Goal: Transaction & Acquisition: Purchase product/service

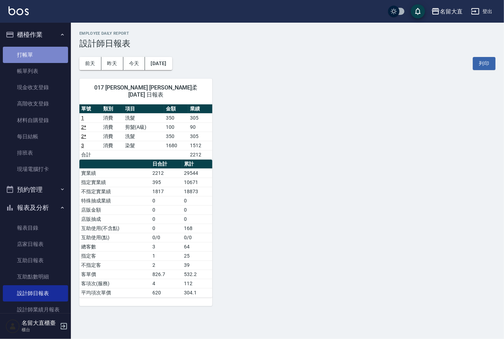
click at [46, 59] on link "打帳單" at bounding box center [35, 55] width 65 height 16
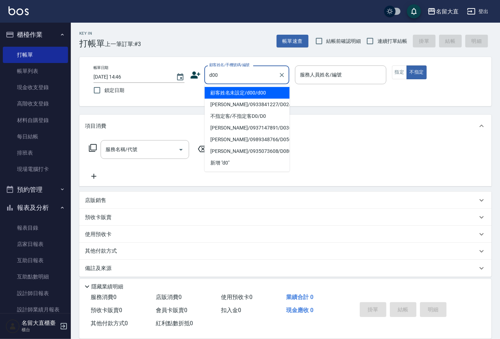
type input "顧客姓名未設定/d00/d00"
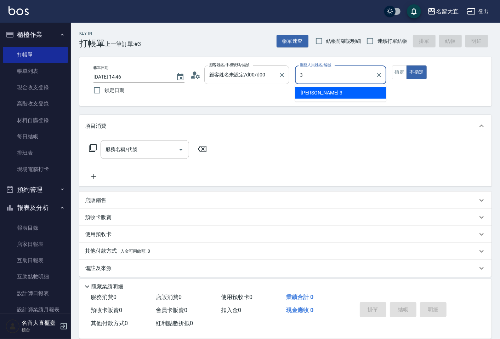
type input "[PERSON_NAME]3"
type button "false"
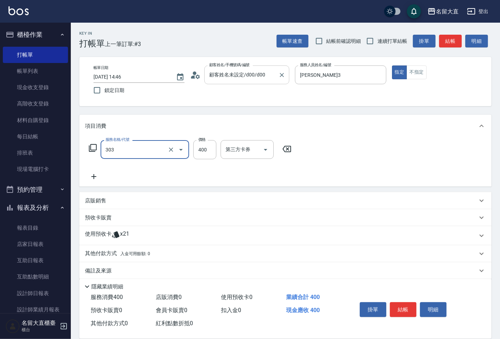
type input "剪髮(C級)(303)"
click at [369, 41] on input "連續打單結帳" at bounding box center [370, 41] width 15 height 15
checkbox input "true"
click at [445, 38] on button "結帳" at bounding box center [450, 41] width 23 height 13
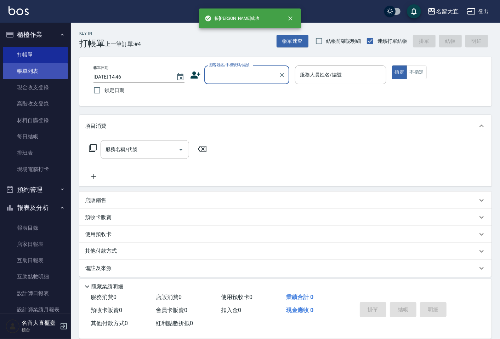
click at [22, 75] on link "帳單列表" at bounding box center [35, 71] width 65 height 16
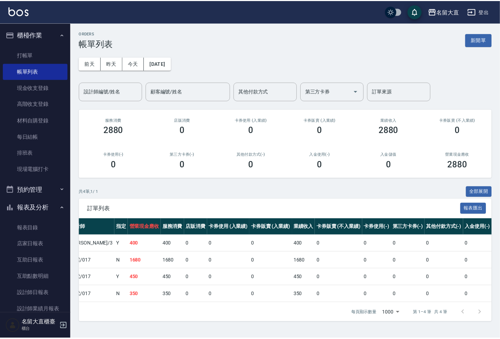
scroll to position [0, 192]
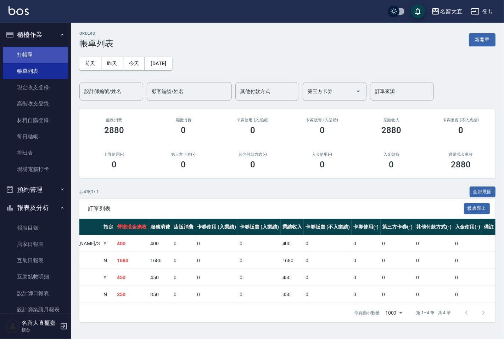
click at [56, 57] on link "打帳單" at bounding box center [35, 55] width 65 height 16
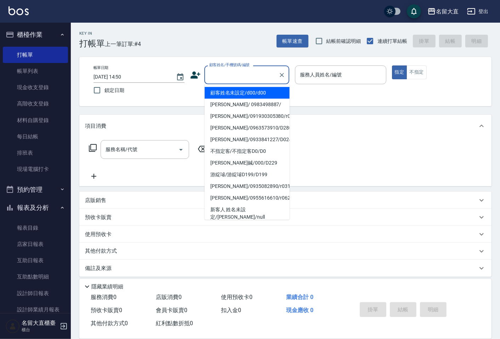
click at [241, 79] on input "顧客姓名/手機號碼/編號" at bounding box center [241, 75] width 68 height 12
click at [246, 93] on li "顧客姓名未設定/d00/d00" at bounding box center [247, 93] width 85 height 12
type input "顧客姓名未設定/d00/d00"
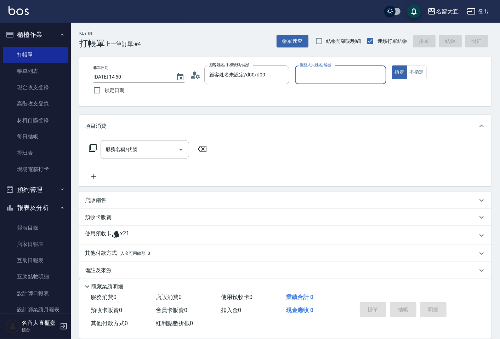
click at [301, 78] on input "服務人員姓名/編號" at bounding box center [340, 75] width 85 height 12
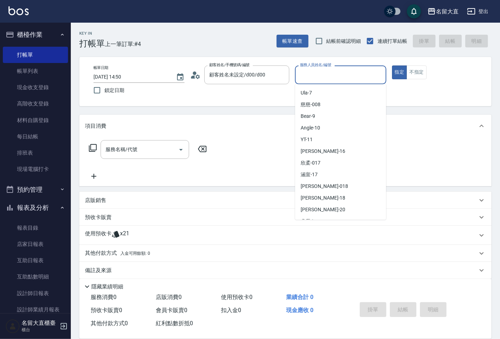
scroll to position [103, 0]
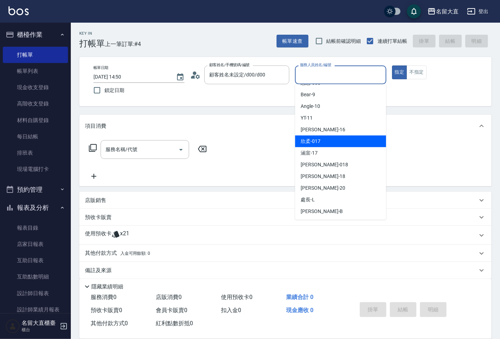
click at [328, 143] on div "欣柔 -017" at bounding box center [340, 142] width 91 height 12
type input "欣柔-017"
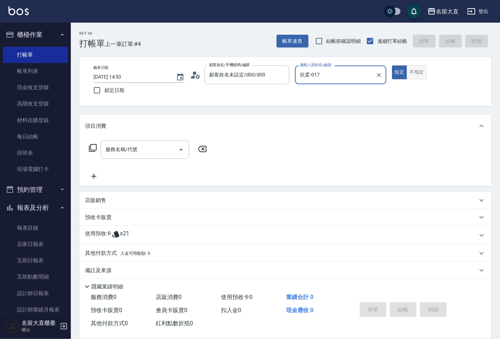
click at [415, 72] on button "不指定" at bounding box center [416, 73] width 20 height 14
click at [142, 149] on input "服務名稱/代號" at bounding box center [140, 149] width 72 height 12
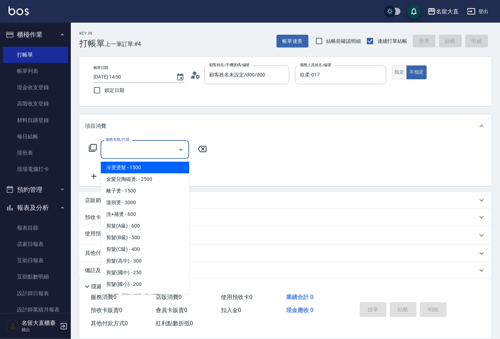
click at [394, 74] on button "指定" at bounding box center [399, 73] width 15 height 14
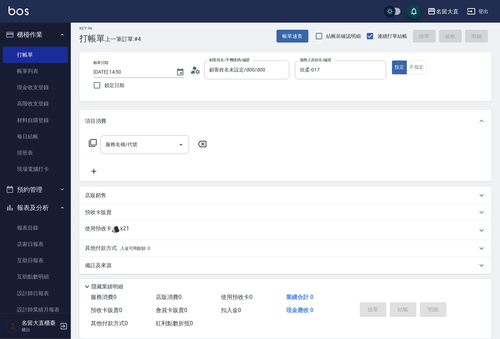
scroll to position [6, 0]
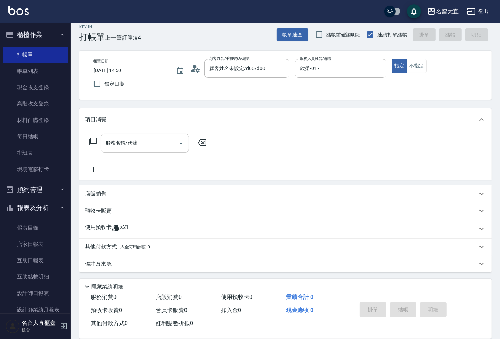
click at [149, 147] on input "服務名稱/代號" at bounding box center [140, 143] width 72 height 12
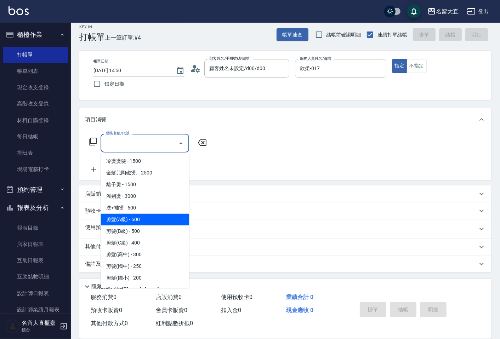
click at [133, 220] on span "剪髮(A級) - 600" at bounding box center [145, 220] width 89 height 12
type input "剪髮(A級)(301)"
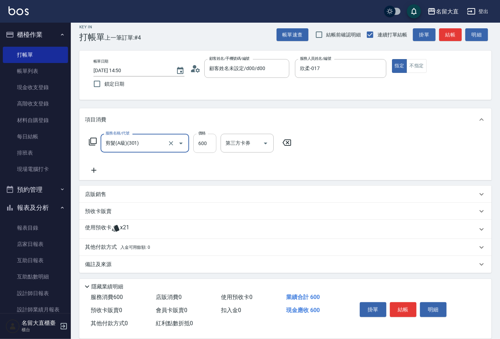
click at [202, 146] on input "600" at bounding box center [204, 143] width 23 height 19
type input "200"
click at [393, 303] on button "結帳" at bounding box center [403, 309] width 27 height 15
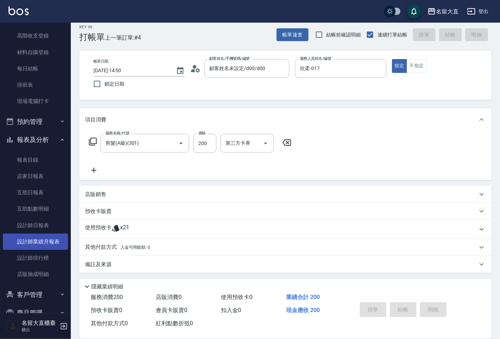
scroll to position [79, 0]
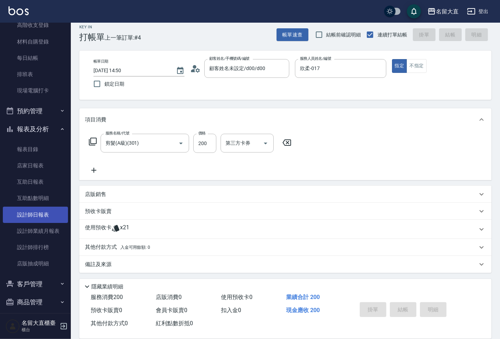
type input "[DATE] 14:51"
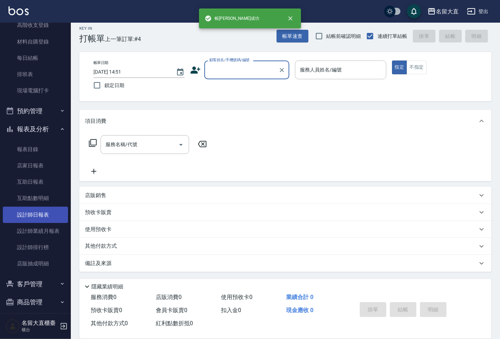
scroll to position [5, 0]
click at [33, 218] on link "設計師日報表" at bounding box center [35, 215] width 65 height 16
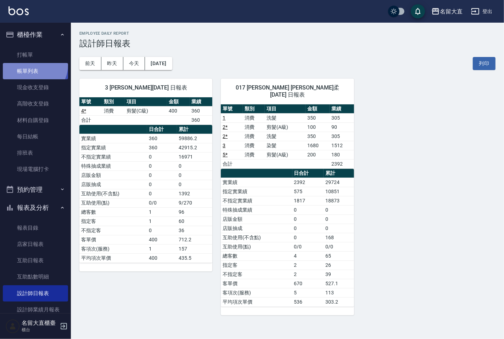
click at [33, 65] on link "帳單列表" at bounding box center [35, 71] width 65 height 16
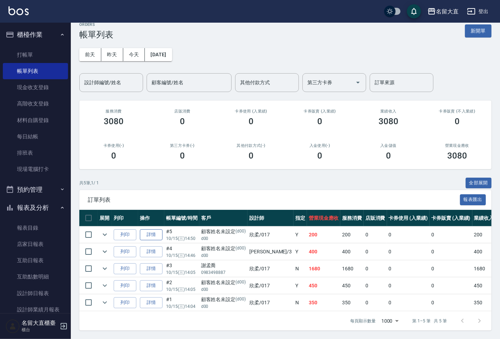
scroll to position [15, 0]
click at [154, 297] on link "詳情" at bounding box center [151, 302] width 23 height 11
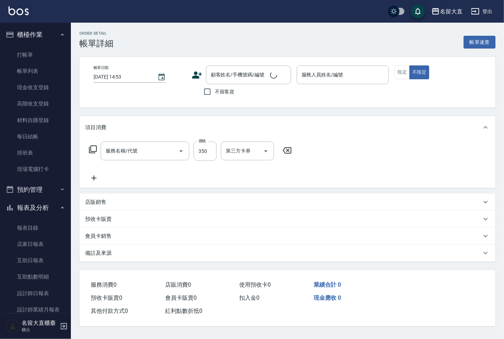
type input "[DATE] 14:04"
type input "欣柔-017"
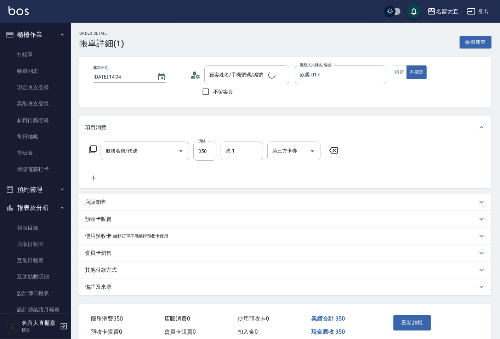
type input "顧客姓名未設定/d00/d00"
type input "洗髮(500)"
click at [238, 153] on input "洗-1" at bounding box center [242, 151] width 36 height 12
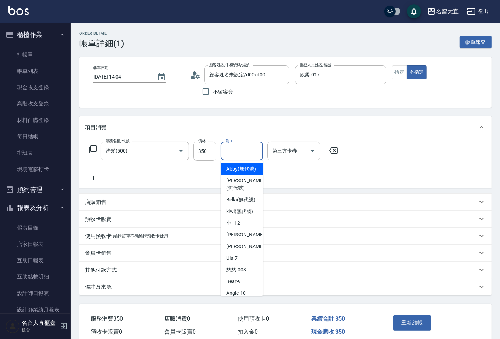
type input "2"
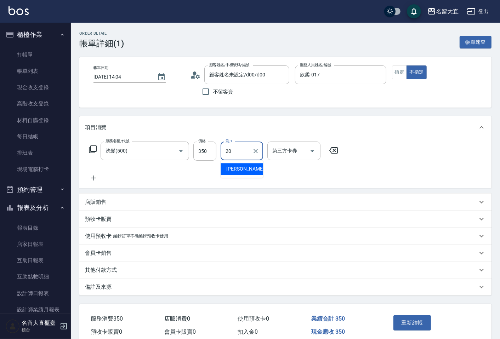
click at [245, 164] on div "詩雅 -20" at bounding box center [242, 169] width 42 height 12
type input "詩雅-20"
click at [399, 325] on button "重新結帳" at bounding box center [412, 322] width 38 height 15
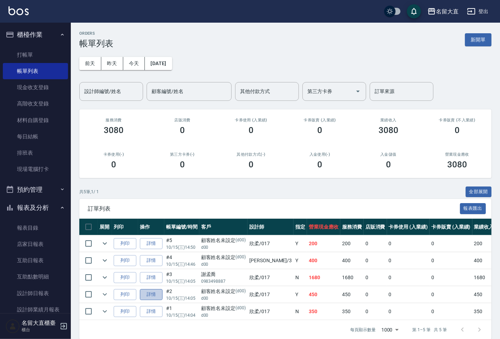
click at [154, 296] on link "詳情" at bounding box center [151, 294] width 23 height 11
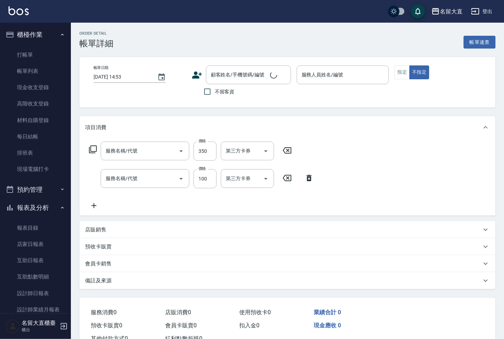
type input "[DATE] 14:05"
type input "欣柔-017"
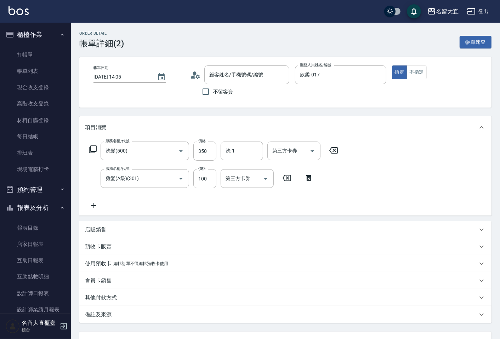
type input "洗髮(500)"
type input "剪髮(A級)(301)"
type input "顧客姓名未設定/d00/d00"
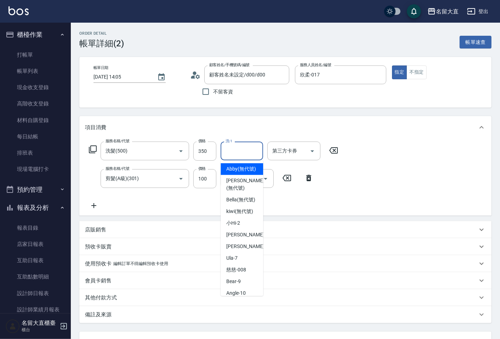
click at [232, 151] on input "洗-1" at bounding box center [242, 151] width 36 height 12
type input "2"
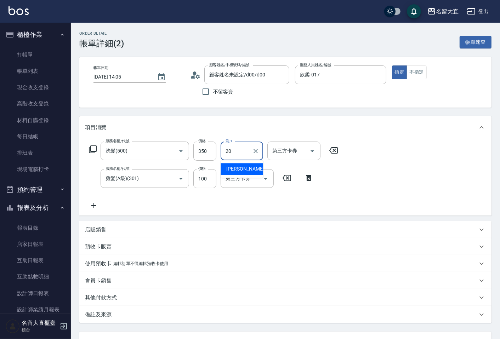
click at [243, 167] on span "詩雅 -20" at bounding box center [248, 168] width 45 height 7
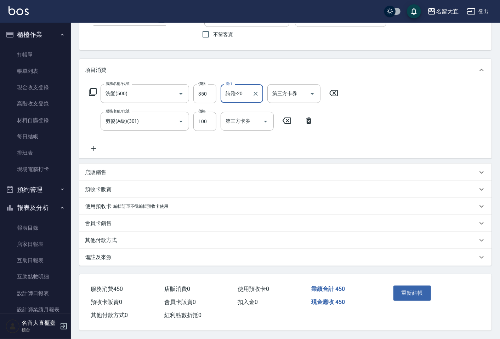
scroll to position [59, 0]
type input "詩雅-20"
click at [394, 292] on button "重新結帳" at bounding box center [412, 293] width 38 height 15
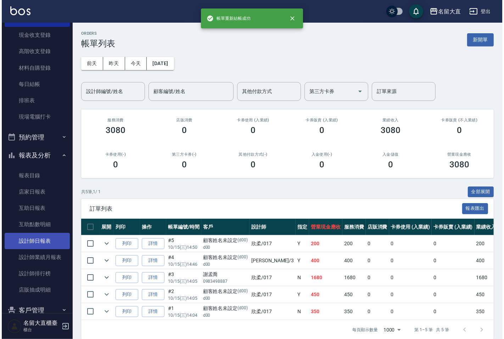
scroll to position [84, 0]
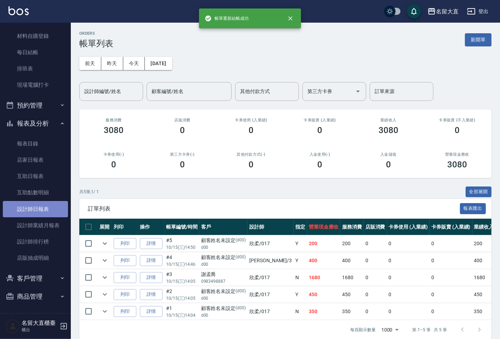
click at [40, 213] on link "設計師日報表" at bounding box center [35, 209] width 65 height 16
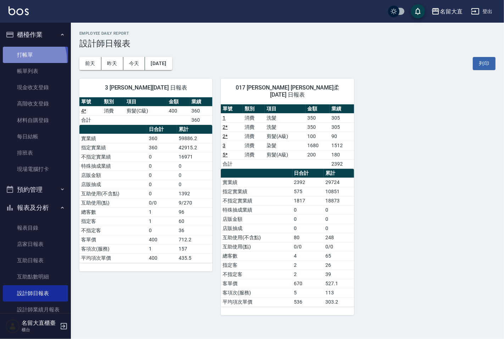
click at [25, 59] on link "打帳單" at bounding box center [35, 55] width 65 height 16
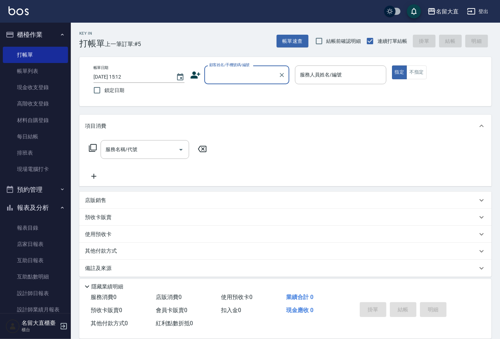
click at [247, 75] on input "顧客姓名/手機號碼/編號" at bounding box center [241, 75] width 68 height 12
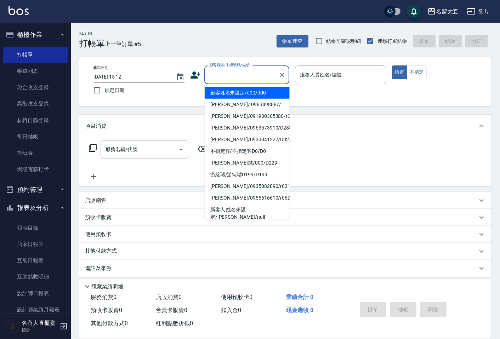
click at [243, 95] on li "顧客姓名未設定/d00/d00" at bounding box center [247, 93] width 85 height 12
type input "顧客姓名未設定/d00/d00"
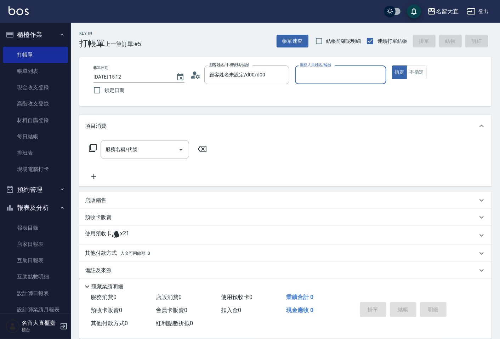
click at [320, 87] on p at bounding box center [340, 87] width 91 height 7
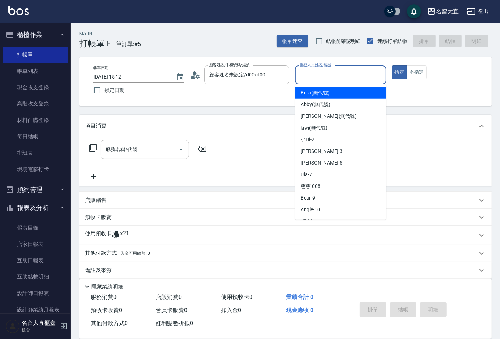
click at [312, 73] on input "服務人員姓名/編號" at bounding box center [340, 75] width 85 height 12
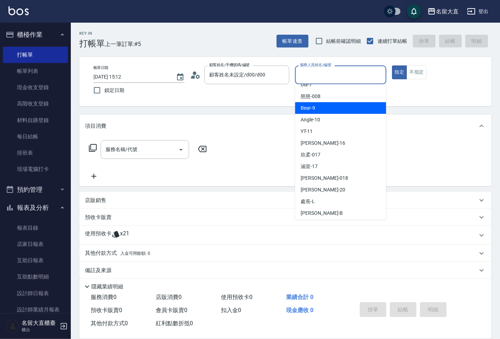
scroll to position [103, 0]
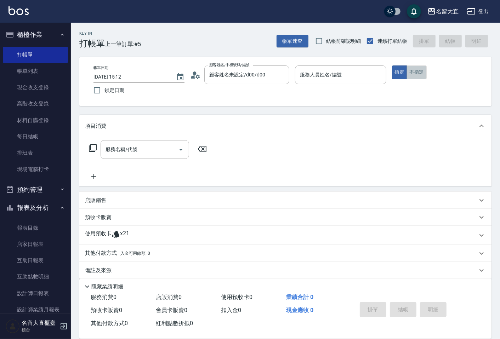
click at [418, 75] on button "不指定" at bounding box center [416, 73] width 20 height 14
click at [301, 74] on input "服務人員姓名/編號" at bounding box center [340, 75] width 85 height 12
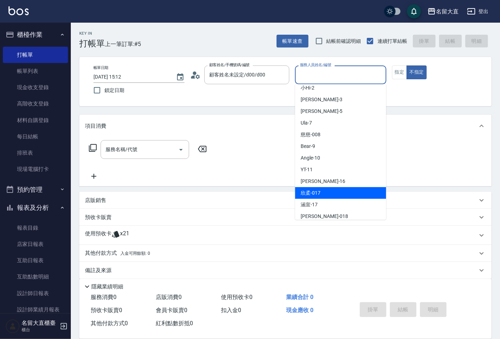
scroll to position [79, 0]
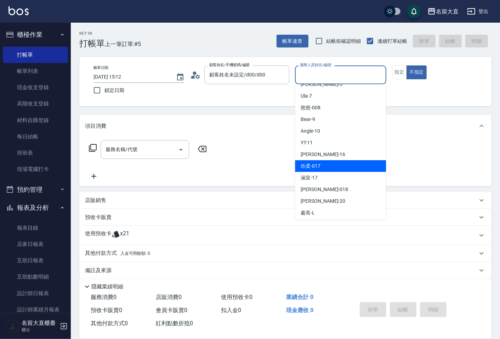
click at [307, 170] on div "欣柔 -017" at bounding box center [340, 166] width 91 height 12
type input "欣柔-017"
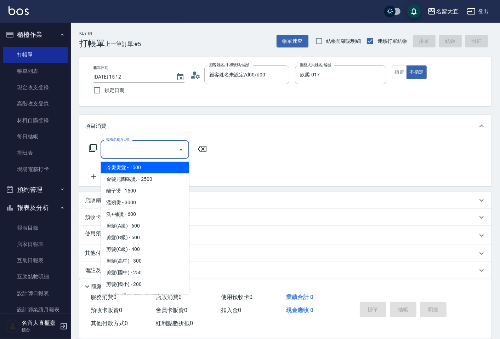
click at [135, 149] on input "服務名稱/代號" at bounding box center [140, 149] width 72 height 12
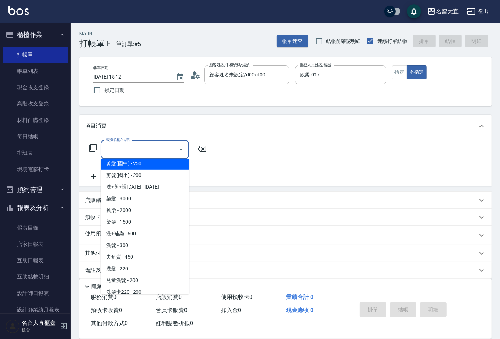
scroll to position [118, 0]
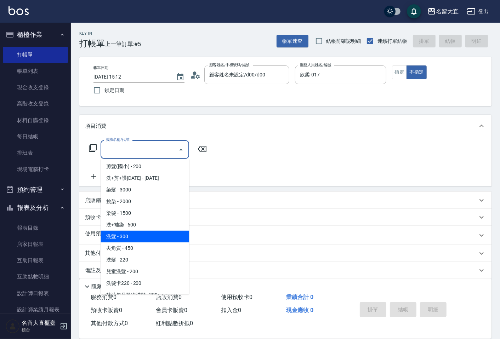
click at [127, 237] on span "洗髮 - 300" at bounding box center [145, 237] width 89 height 12
type input "洗髮(500)"
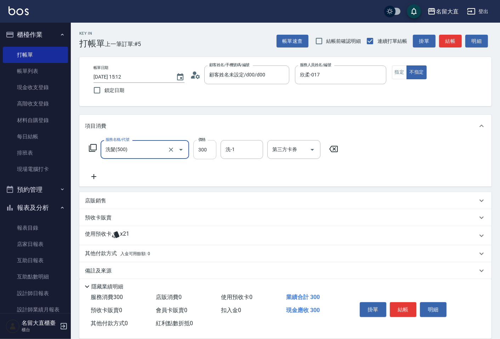
click at [200, 151] on input "300" at bounding box center [204, 149] width 23 height 19
type input "350"
click at [232, 153] on input "洗-1" at bounding box center [242, 149] width 36 height 12
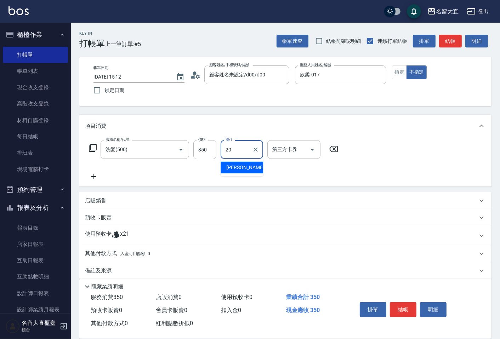
click at [235, 167] on span "詩雅 -20" at bounding box center [248, 167] width 45 height 7
type input "詩雅-20"
click at [93, 178] on icon at bounding box center [94, 176] width 18 height 8
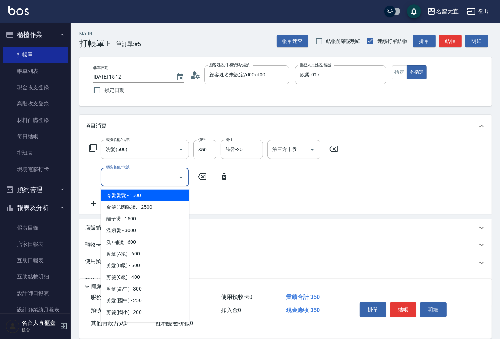
click at [105, 174] on input "服務名稱/代號" at bounding box center [140, 177] width 72 height 12
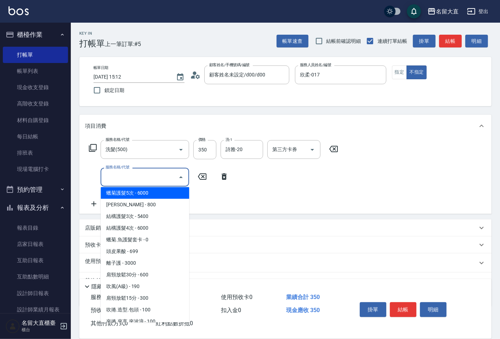
scroll to position [551, 0]
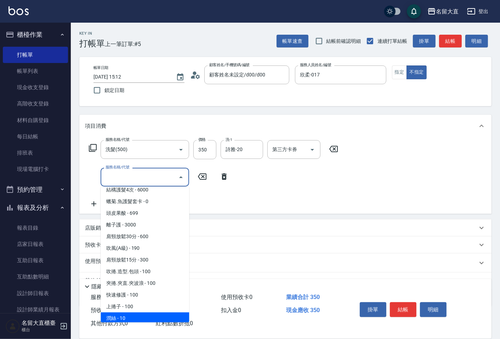
click at [118, 313] on span "潤絲 - 10" at bounding box center [145, 319] width 89 height 12
type input "潤絲(802)"
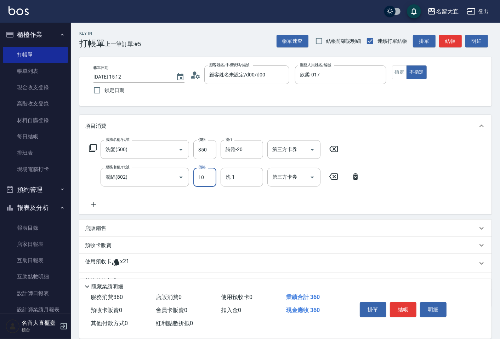
click at [201, 182] on input "10" at bounding box center [204, 177] width 23 height 19
type input "20"
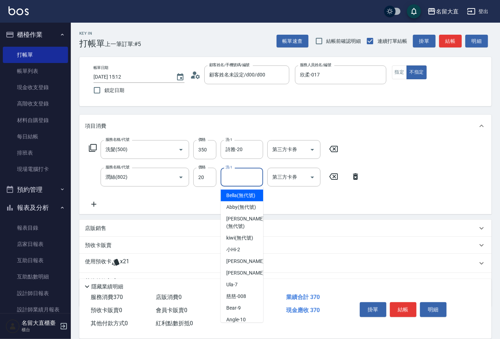
click at [239, 179] on input "洗-1" at bounding box center [242, 177] width 36 height 12
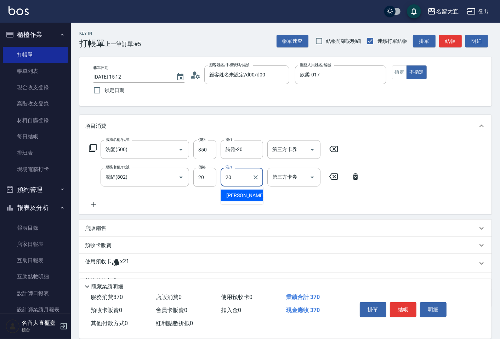
click at [237, 193] on span "詩雅 -20" at bounding box center [248, 195] width 45 height 7
click at [171, 149] on icon "Clear" at bounding box center [171, 150] width 4 height 4
type input "詩雅-20"
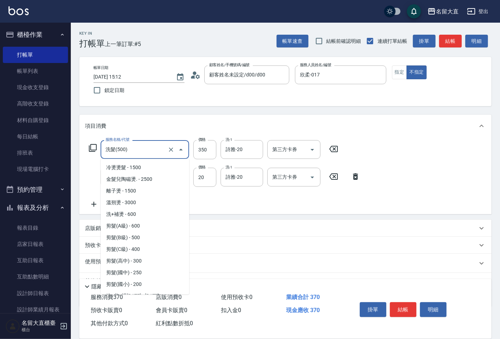
click at [136, 149] on input "洗髮(500)" at bounding box center [135, 149] width 62 height 12
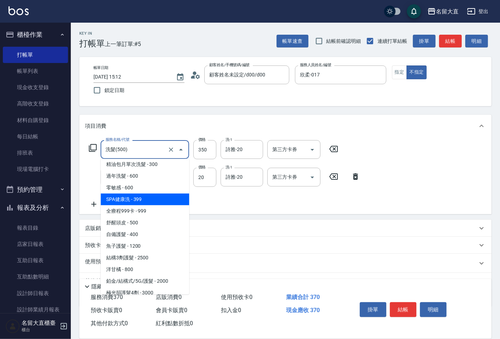
scroll to position [262, 0]
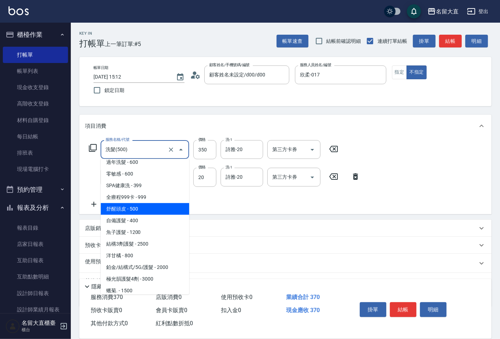
click at [140, 212] on span "舒醒頭皮 - 500" at bounding box center [145, 209] width 89 height 12
type input "舒醒頭皮(517)"
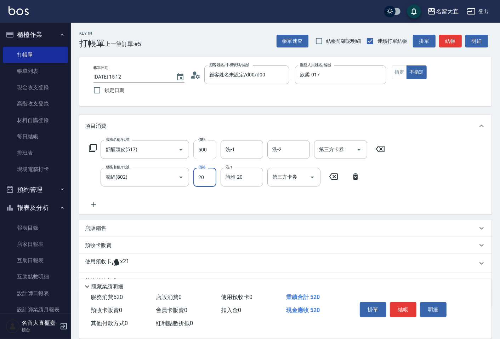
click at [210, 150] on input "500" at bounding box center [204, 149] width 23 height 19
type input "600"
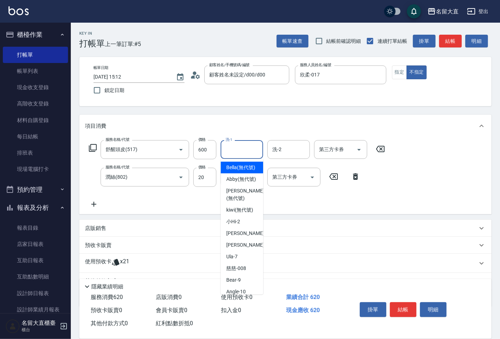
click at [232, 154] on input "洗-1" at bounding box center [242, 149] width 36 height 12
type input "1"
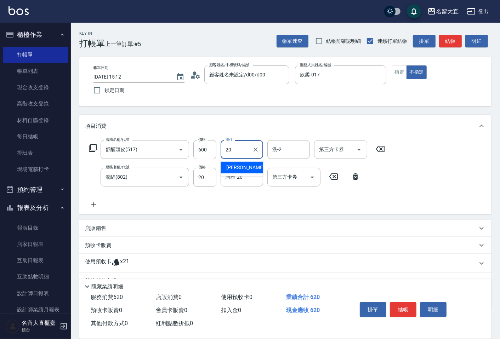
click at [236, 169] on span "詩雅 -20" at bounding box center [248, 167] width 45 height 7
type input "詩雅-20"
click at [406, 307] on button "結帳" at bounding box center [403, 309] width 27 height 15
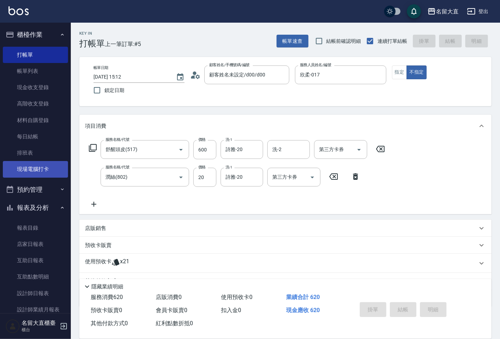
type input "[DATE] 15:14"
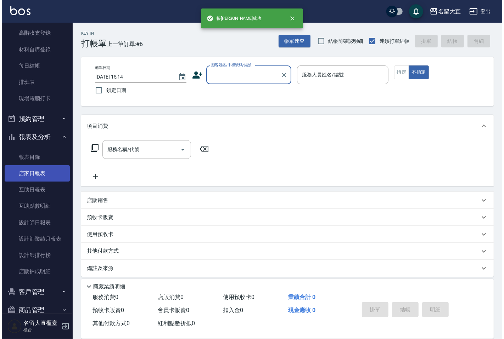
scroll to position [79, 0]
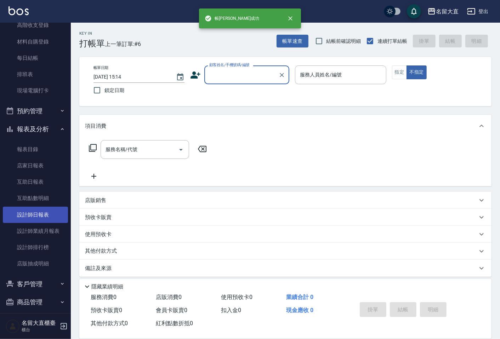
click at [43, 214] on link "設計師日報表" at bounding box center [35, 215] width 65 height 16
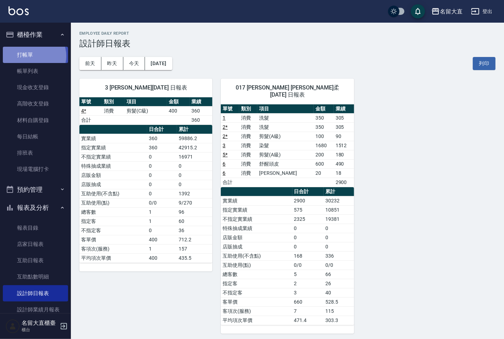
click at [30, 56] on link "打帳單" at bounding box center [35, 55] width 65 height 16
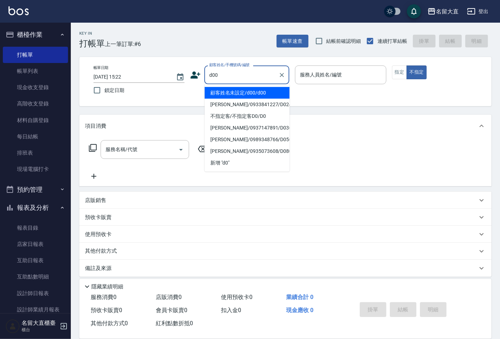
type input "顧客姓名未設定/d00/d00"
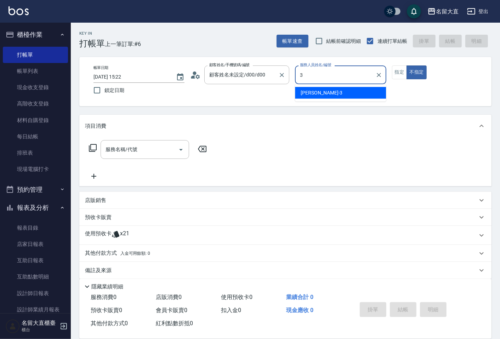
type input "[PERSON_NAME]3"
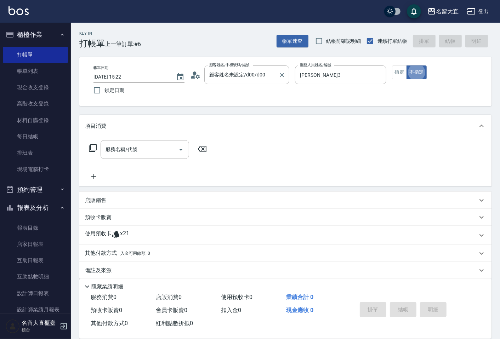
type button "false"
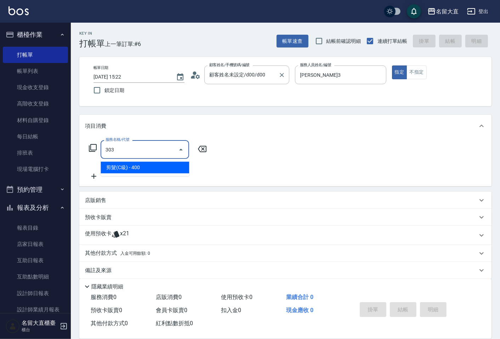
type input "剪髮(C級)(303)"
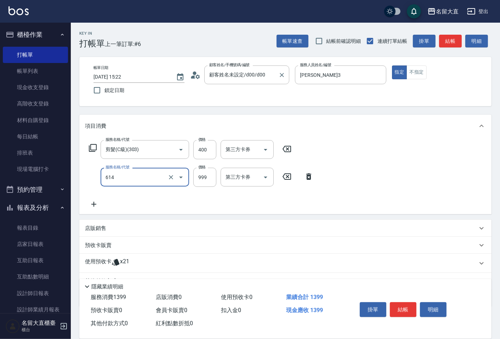
type input "去脂泥膠(614)"
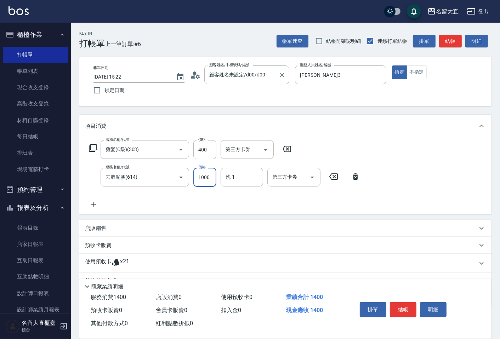
type input "1000"
type input "詩雅-20"
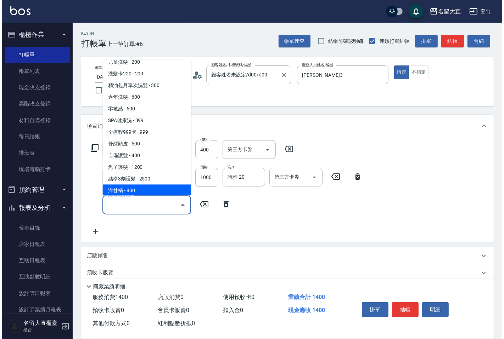
scroll to position [241, 0]
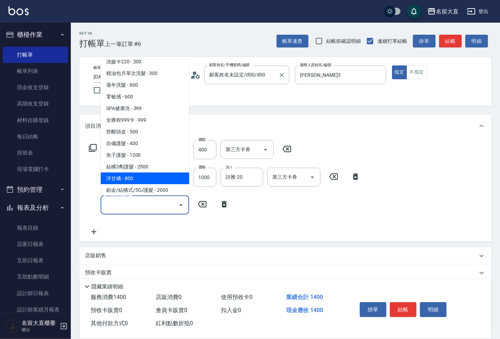
type input "洋[PERSON_NAME](604)"
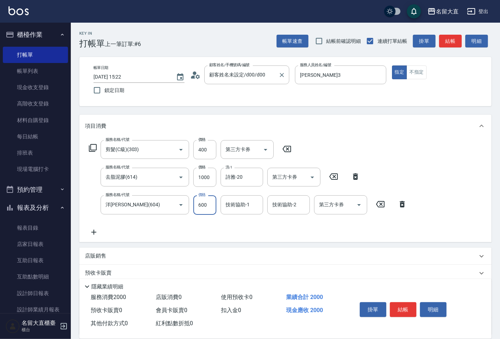
type input "600"
type input "詩雅-20"
click at [454, 39] on button "結帳" at bounding box center [450, 41] width 23 height 13
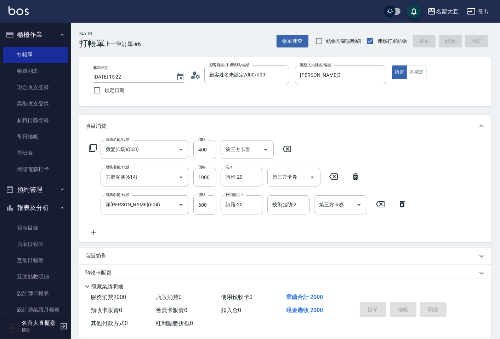
type input "[DATE] 15:23"
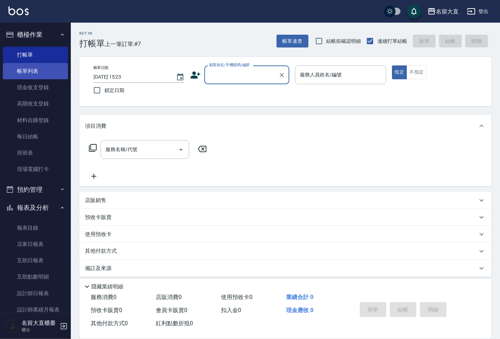
click at [37, 72] on link "帳單列表" at bounding box center [35, 71] width 65 height 16
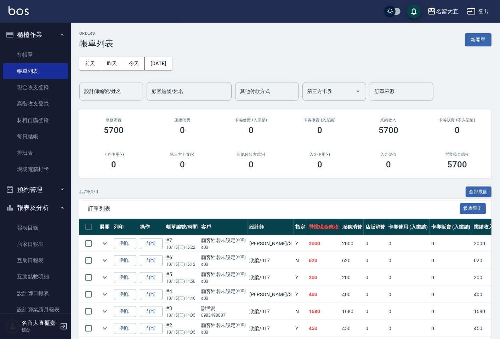
click at [103, 98] on div "設計師編號/姓名" at bounding box center [111, 91] width 64 height 19
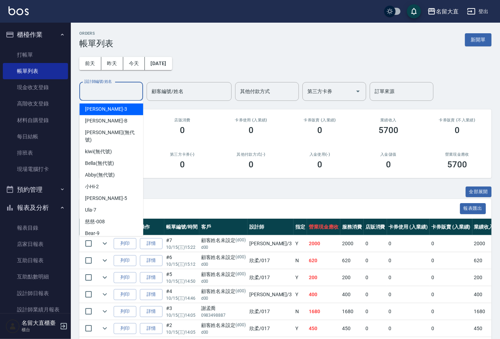
click at [123, 106] on div "[PERSON_NAME]3" at bounding box center [111, 109] width 64 height 12
type input "[PERSON_NAME]3"
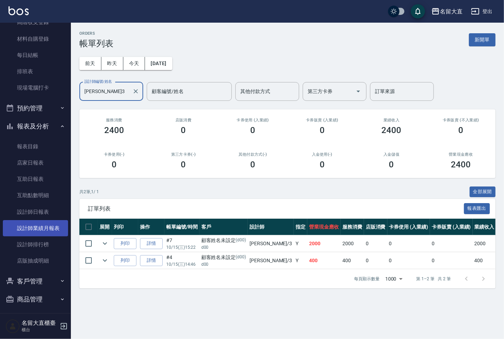
scroll to position [84, 0]
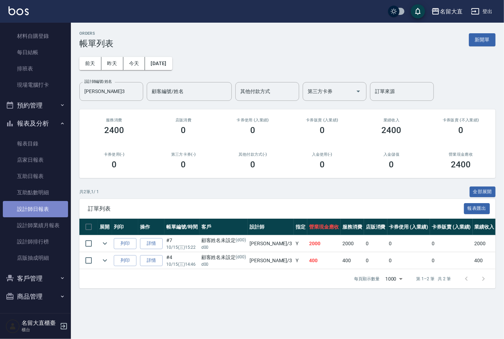
click at [38, 211] on link "設計師日報表" at bounding box center [35, 209] width 65 height 16
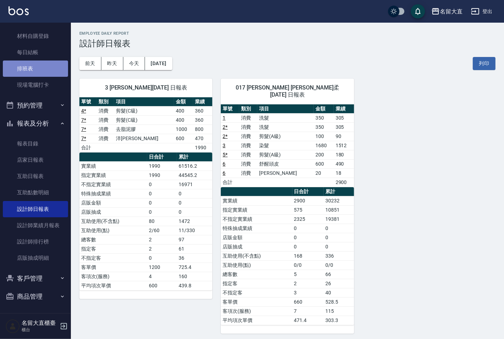
drag, startPoint x: 0, startPoint y: 42, endPoint x: 45, endPoint y: 63, distance: 49.3
click at [45, 63] on link "排班表" at bounding box center [35, 69] width 65 height 16
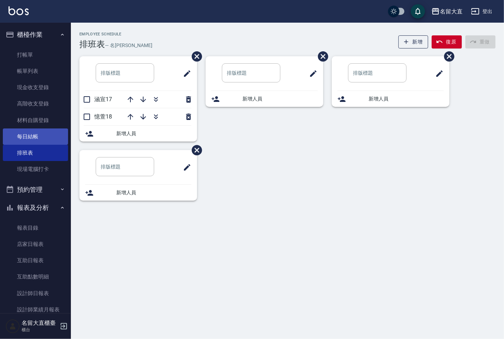
click at [41, 58] on link "打帳單" at bounding box center [35, 55] width 65 height 16
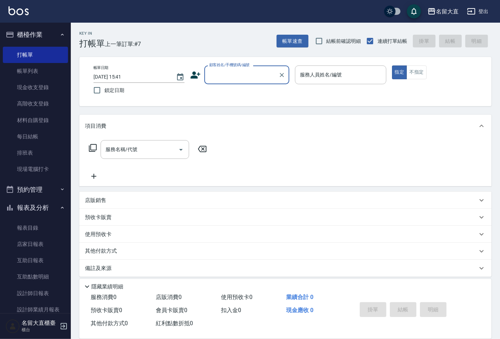
click at [227, 75] on input "顧客姓名/手機號碼/編號" at bounding box center [241, 75] width 68 height 12
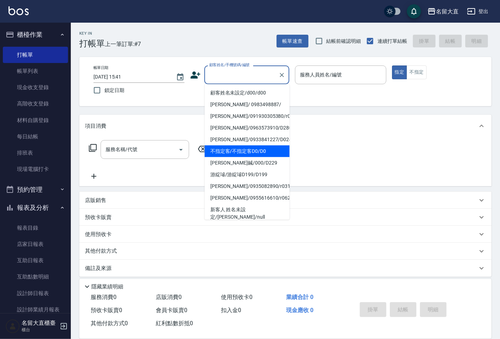
click at [235, 153] on li "不指定客/不指定客D0/D0" at bounding box center [247, 152] width 85 height 12
type input "不指定客/不指定客D0/D0"
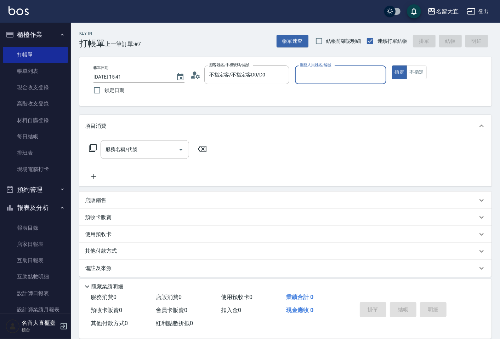
type input "[PERSON_NAME]3"
click at [392, 66] on button "指定" at bounding box center [399, 73] width 15 height 14
type button "true"
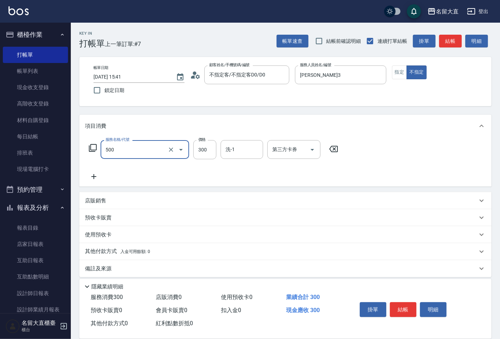
type input "洗髮(500)"
type input "350"
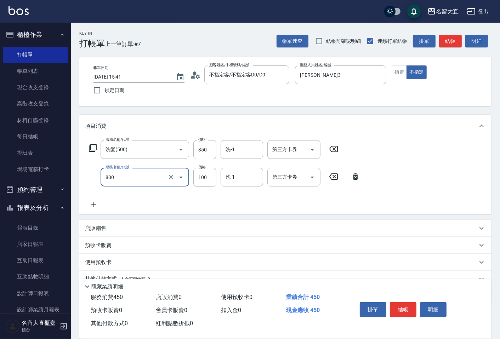
type input "快速修護(800)"
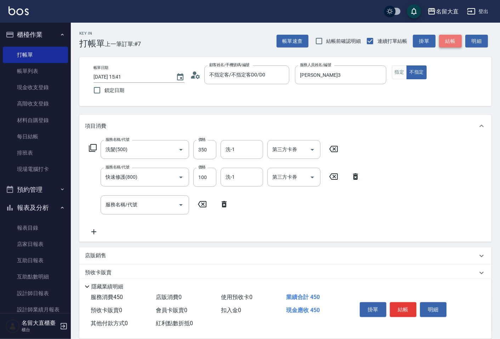
click at [452, 41] on button "結帳" at bounding box center [450, 41] width 23 height 13
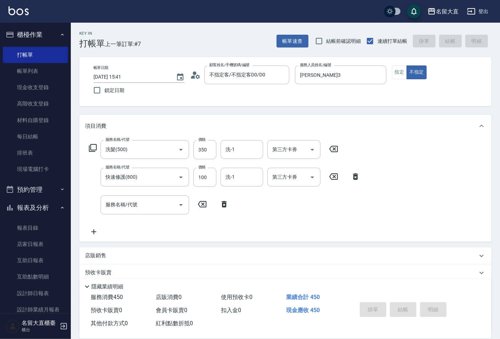
type input "[DATE] 15:42"
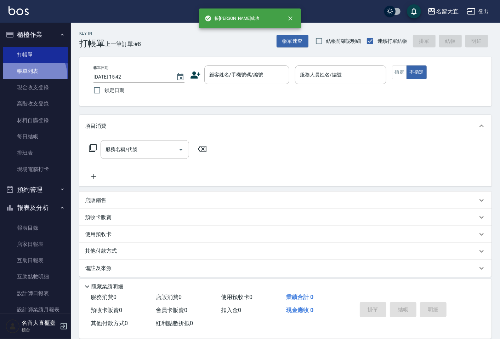
click at [29, 76] on link "帳單列表" at bounding box center [35, 71] width 65 height 16
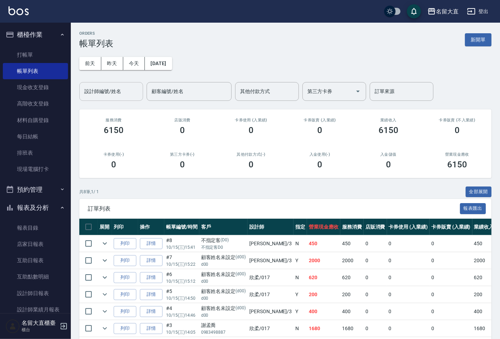
click at [114, 92] on input "設計師編號/姓名" at bounding box center [111, 91] width 57 height 12
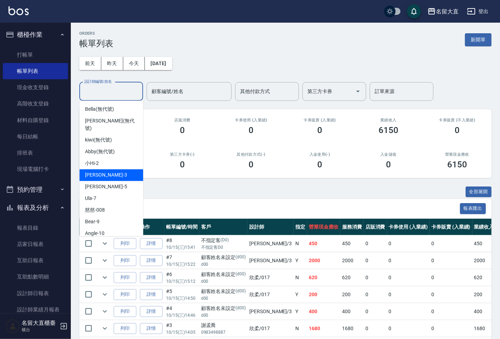
click at [115, 169] on div "[PERSON_NAME]3" at bounding box center [111, 175] width 64 height 12
type input "[PERSON_NAME]3"
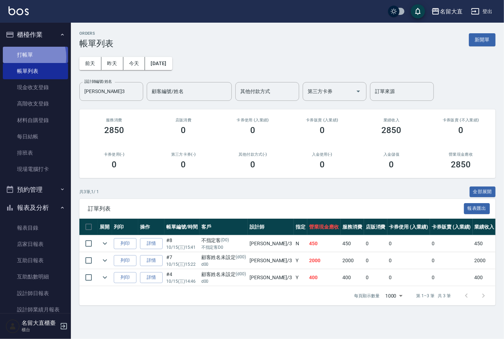
click at [24, 57] on link "打帳單" at bounding box center [35, 55] width 65 height 16
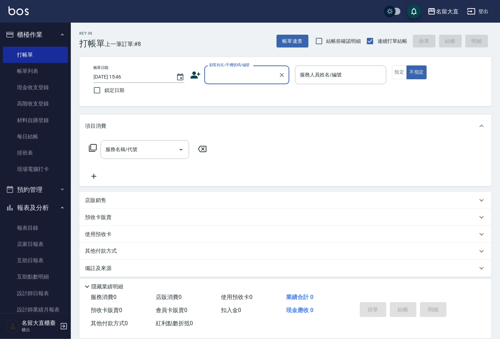
click at [243, 71] on input "顧客姓名/手機號碼/編號" at bounding box center [241, 75] width 68 height 12
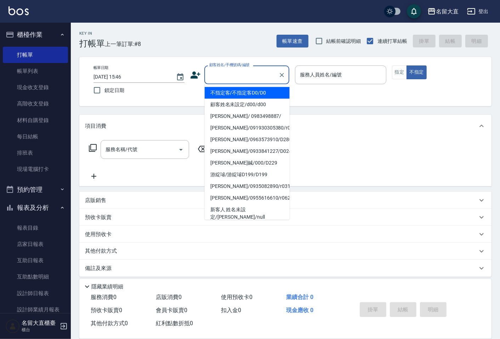
click at [268, 90] on li "不指定客/不指定客D0/D0" at bounding box center [247, 93] width 85 height 12
type input "不指定客/不指定客D0/D0"
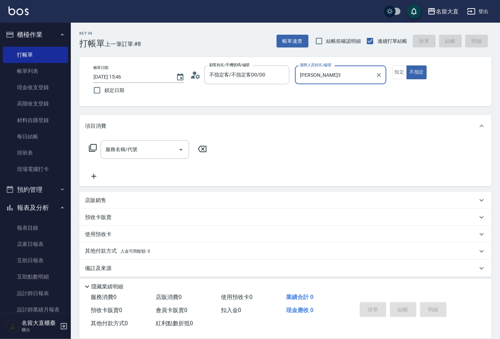
type input "[PERSON_NAME]3"
click at [406, 66] on button "不指定" at bounding box center [416, 73] width 20 height 14
type button "false"
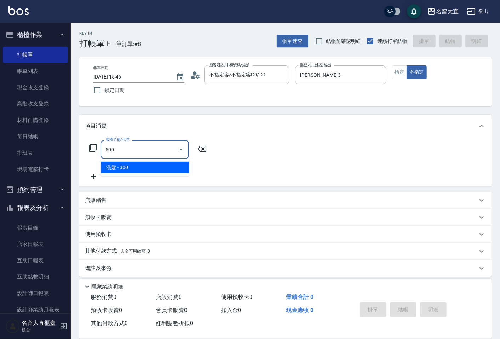
type input "洗髮(500)"
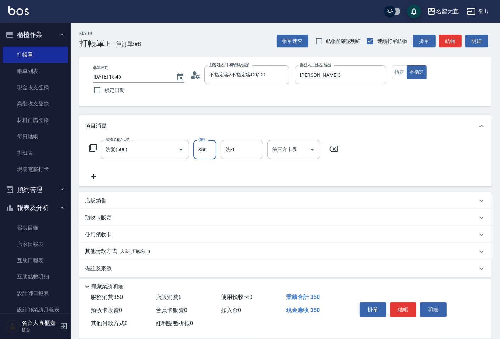
type input "350"
type input "詩雅-20"
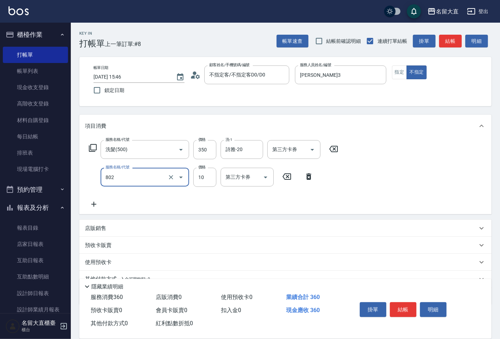
type input "潤絲(802)"
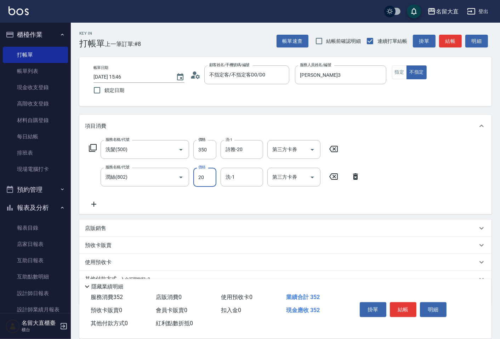
type input "20"
type input "詩雅-20"
click at [401, 307] on button "結帳" at bounding box center [403, 309] width 27 height 15
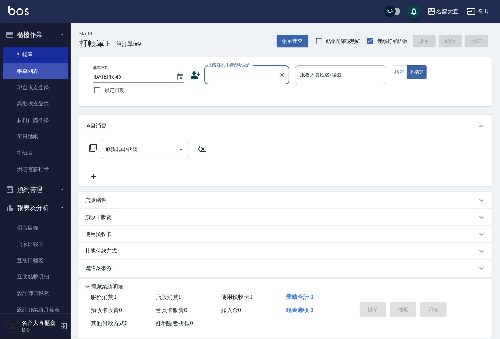
click at [37, 68] on link "帳單列表" at bounding box center [35, 71] width 65 height 16
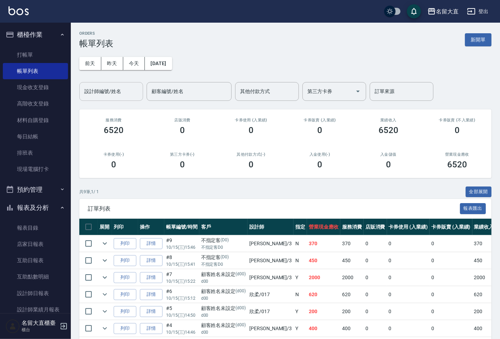
click at [129, 99] on div "設計師編號/姓名" at bounding box center [111, 91] width 64 height 19
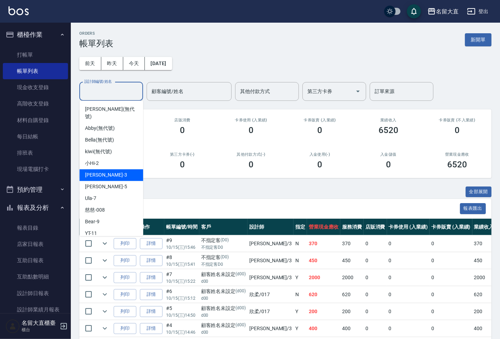
click at [114, 169] on div "[PERSON_NAME]3" at bounding box center [111, 175] width 64 height 12
type input "[PERSON_NAME]3"
